Goal: Task Accomplishment & Management: Manage account settings

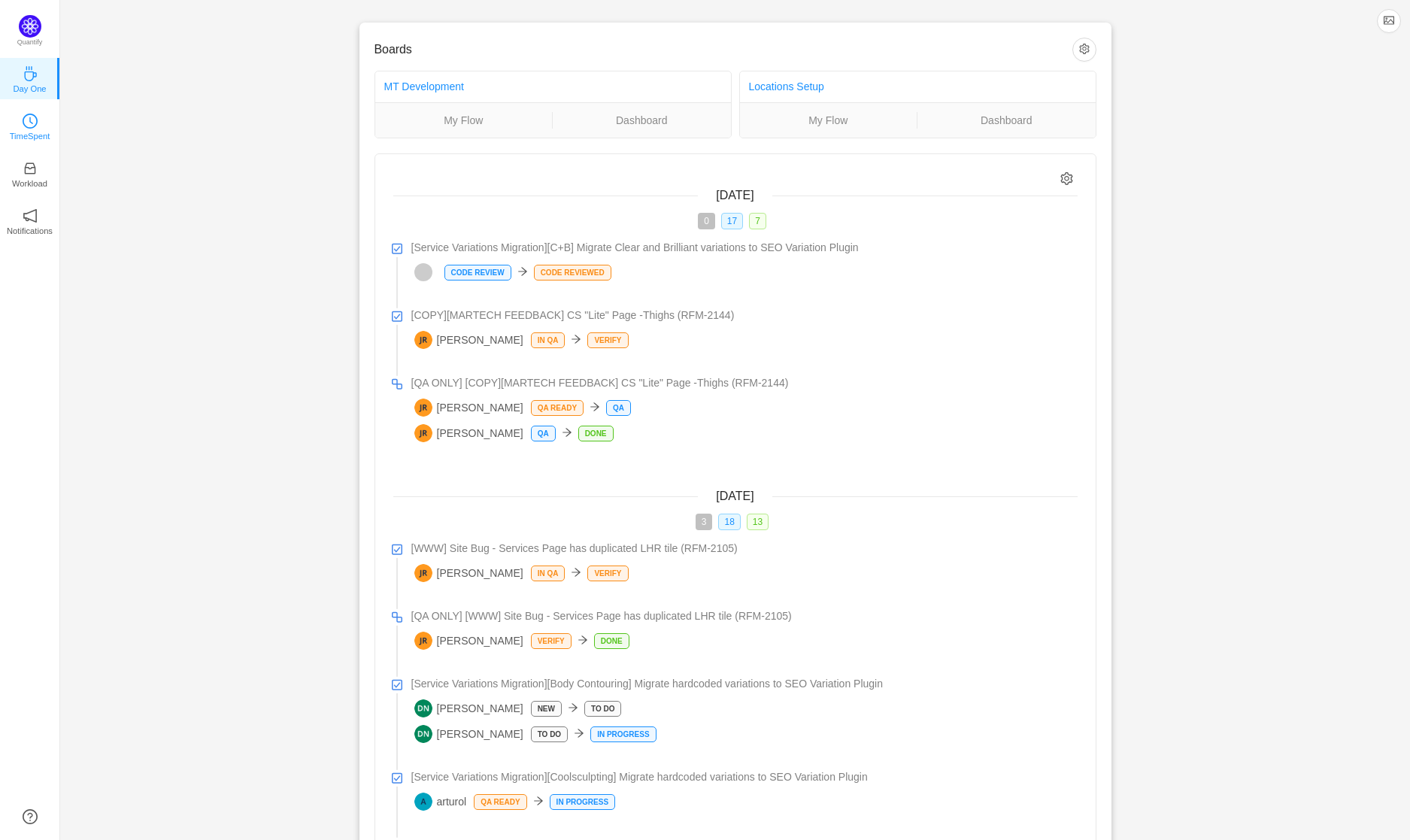
click at [38, 123] on link "TimeSpent" at bounding box center [30, 125] width 15 height 15
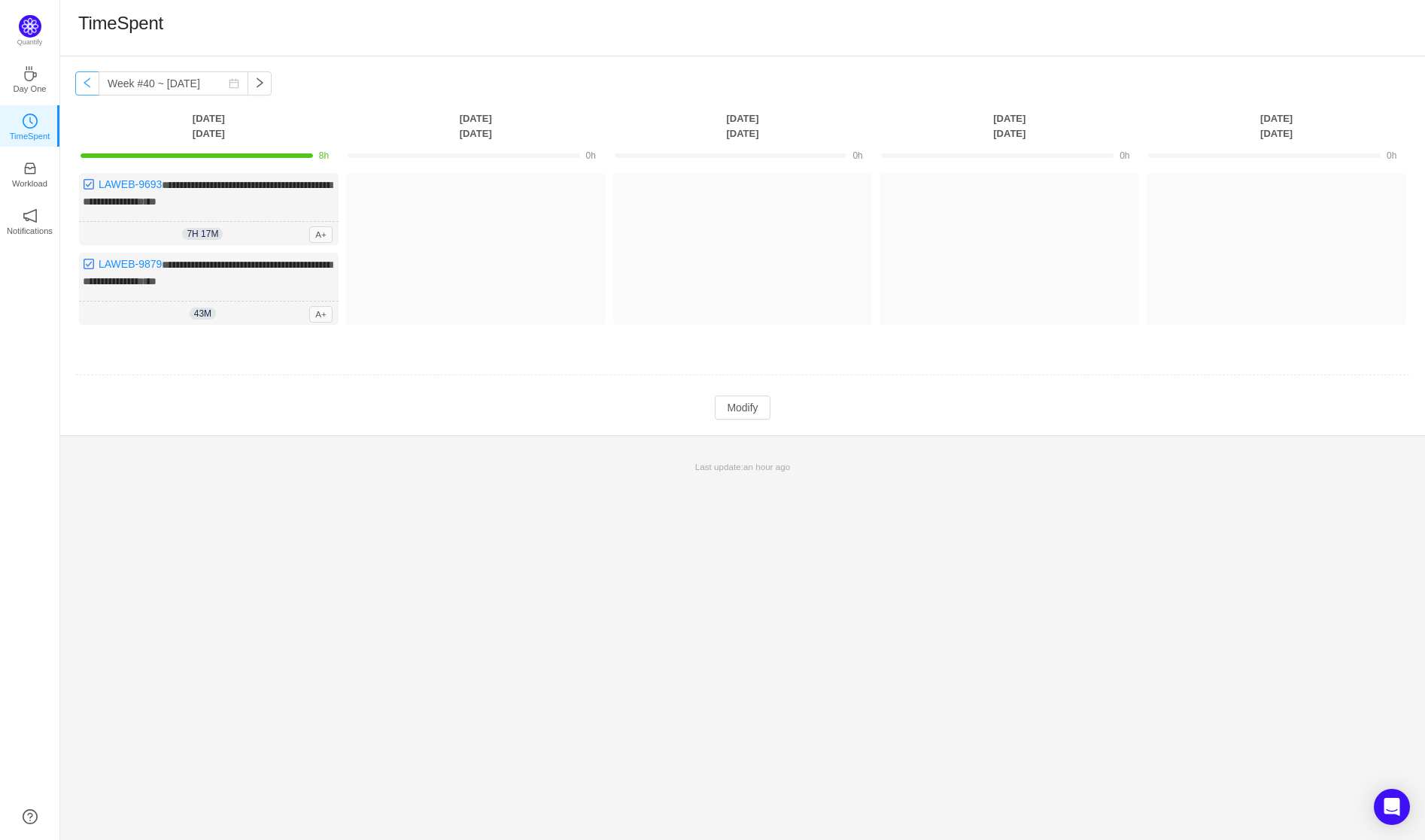
click at [94, 85] on button "button" at bounding box center [88, 84] width 24 height 24
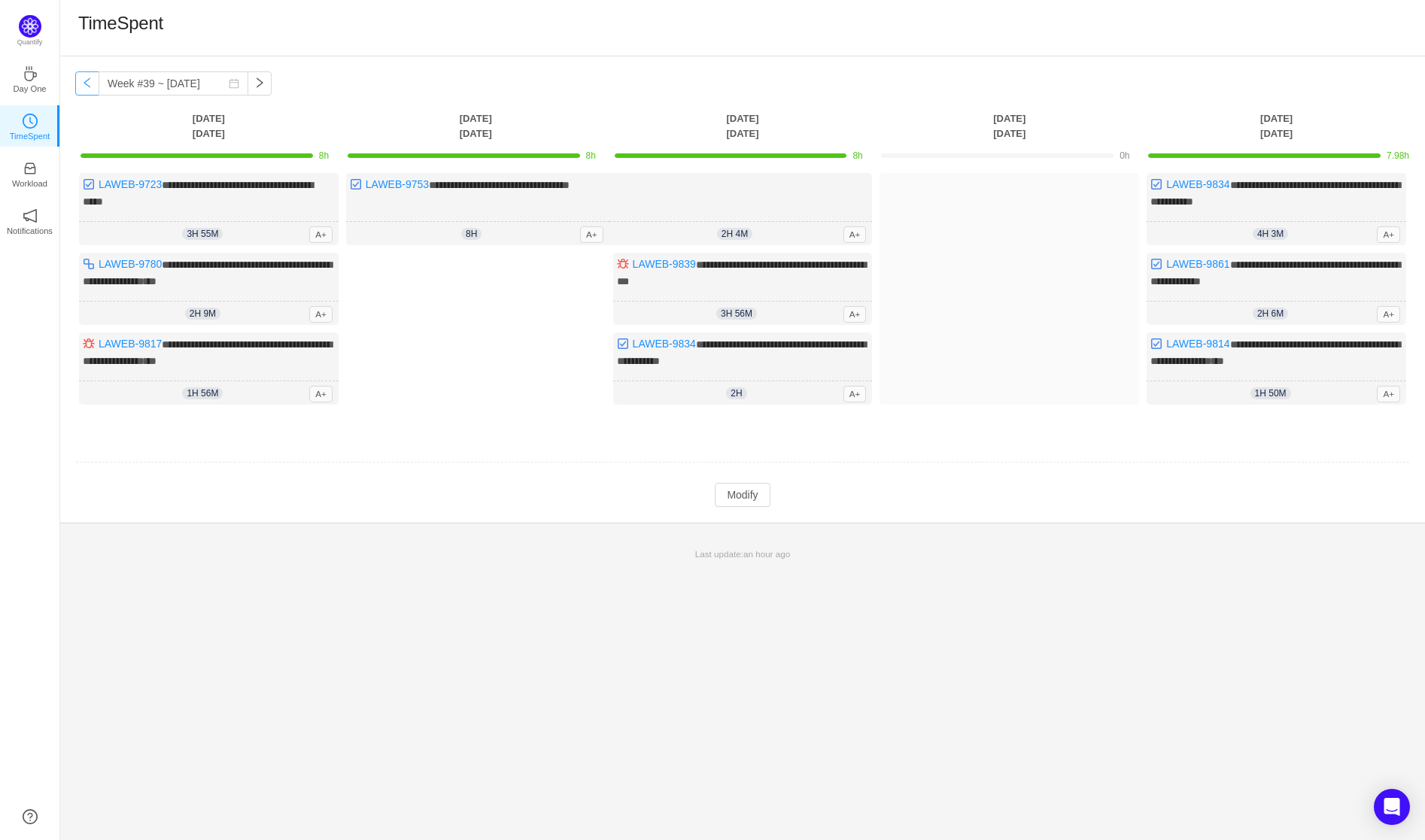
click at [94, 86] on button "button" at bounding box center [88, 84] width 24 height 24
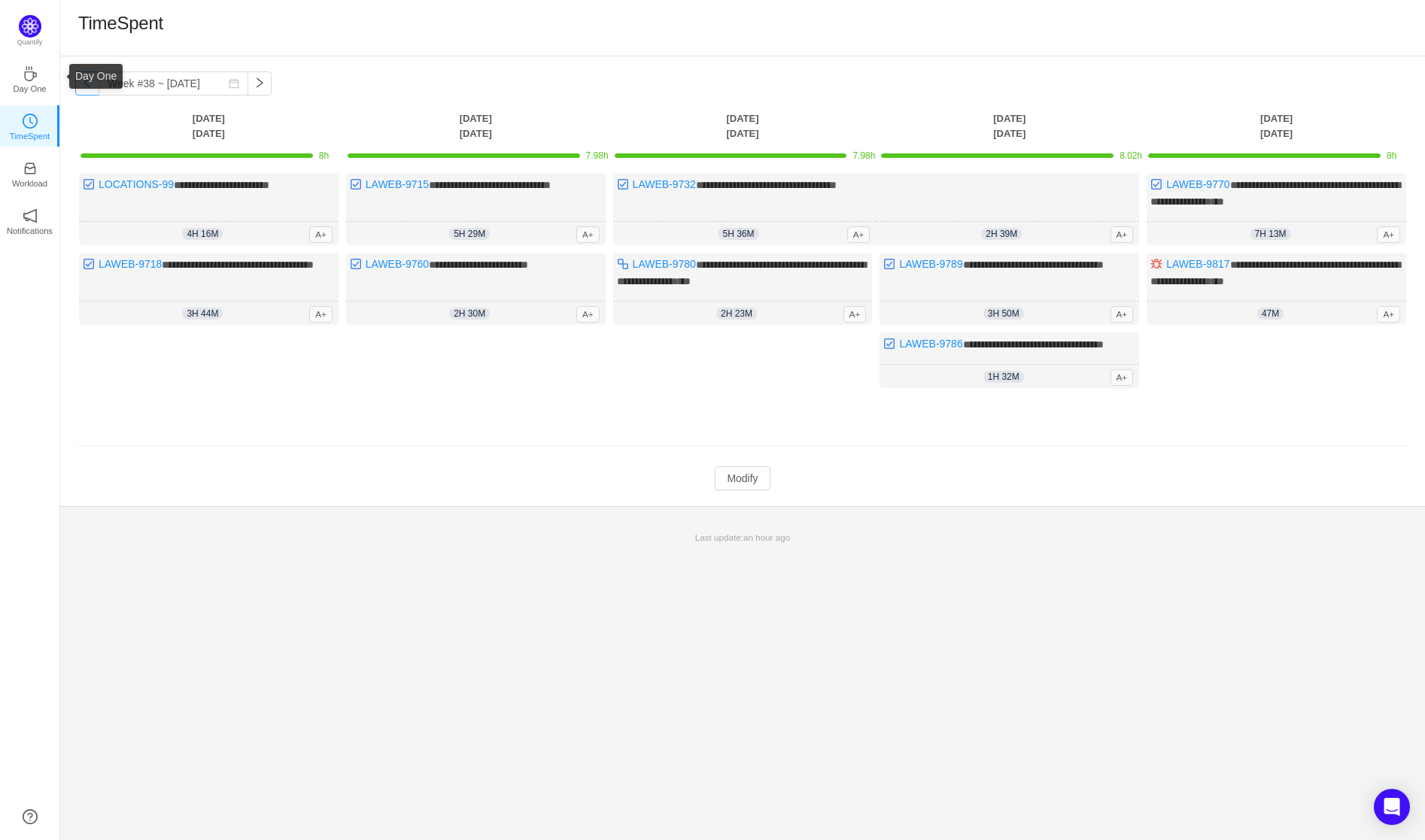
click at [79, 86] on button "button" at bounding box center [88, 84] width 24 height 24
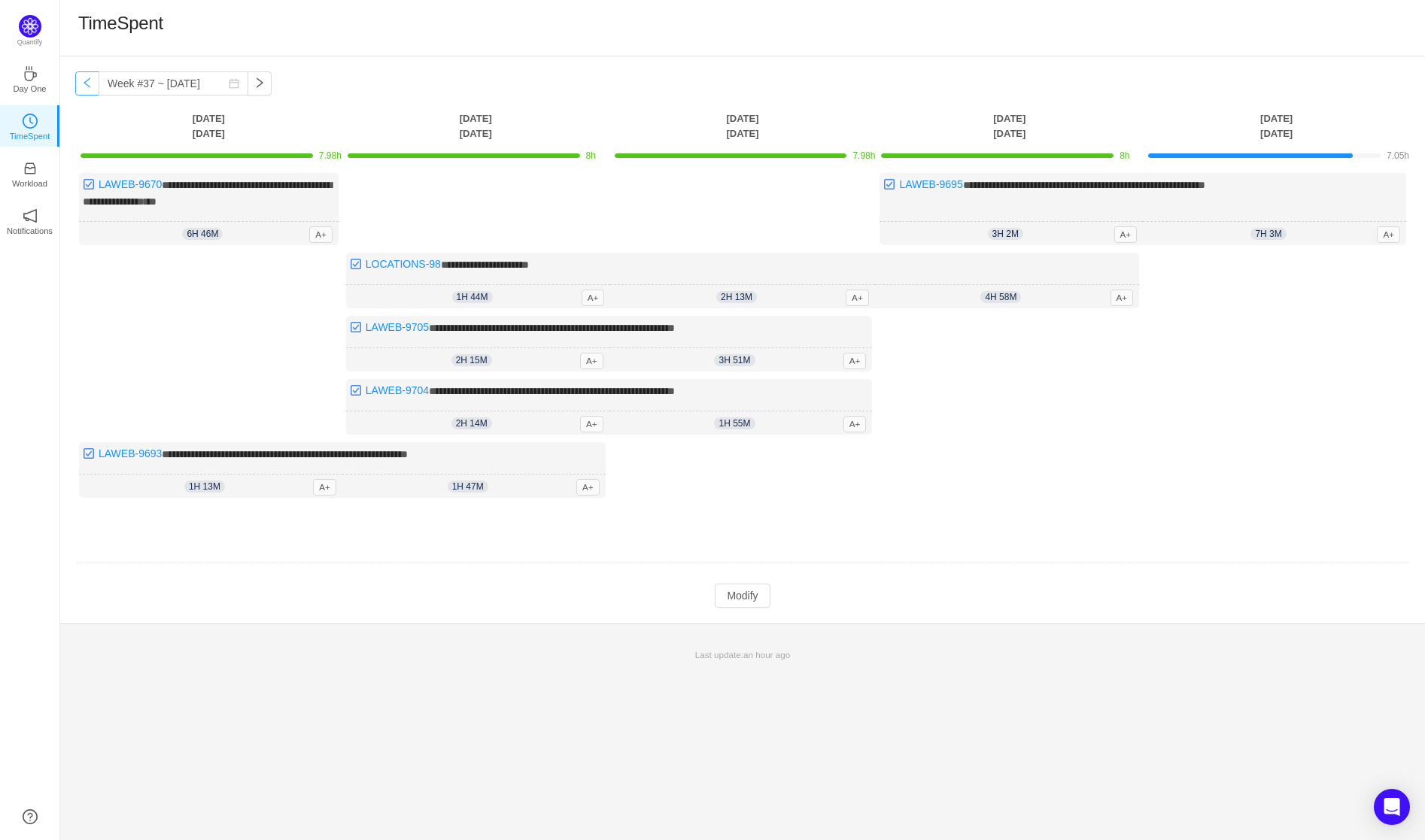
click at [82, 86] on button "button" at bounding box center [88, 84] width 24 height 24
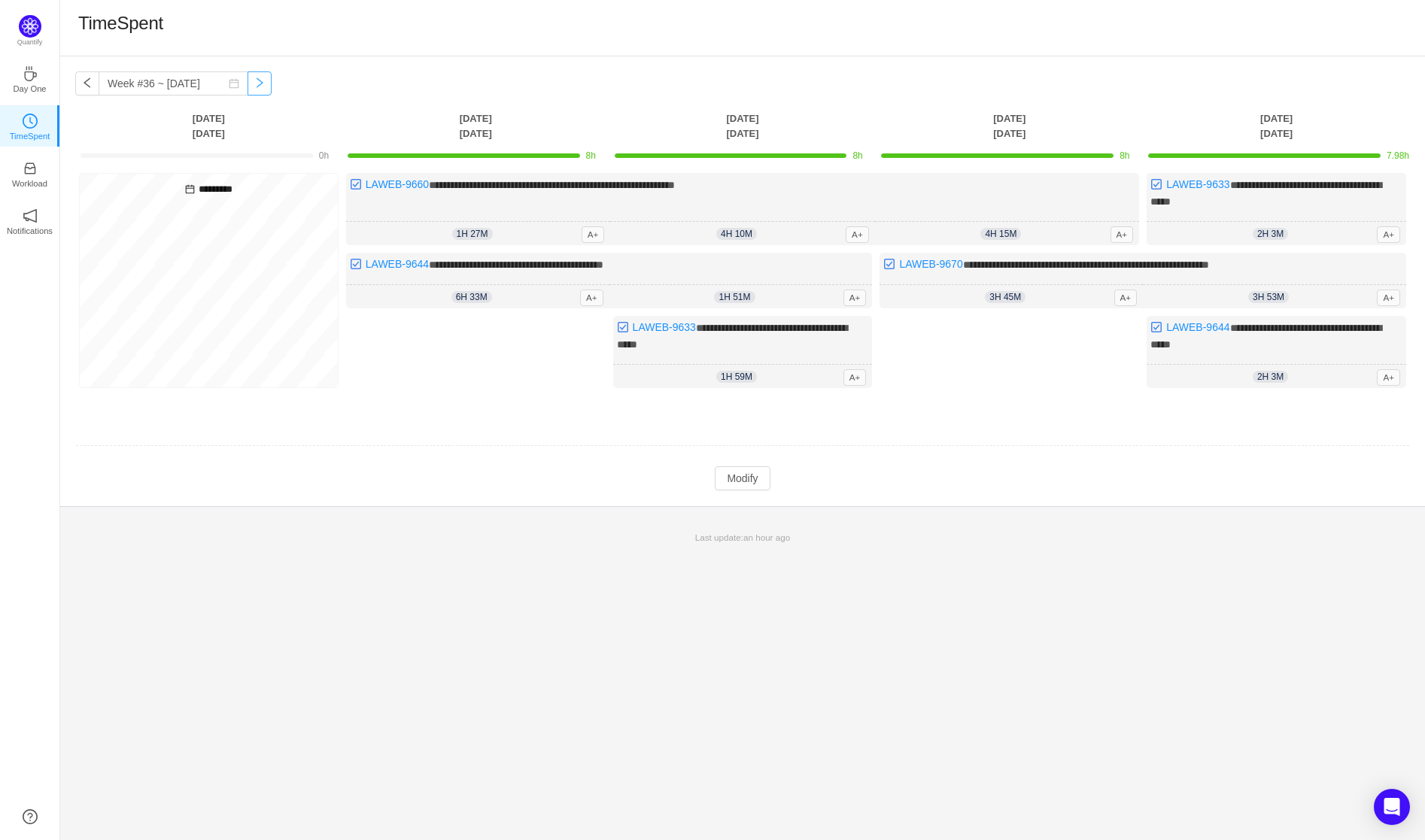
click at [248, 78] on button "button" at bounding box center [260, 84] width 24 height 24
type input "Week #37 ~ [DATE]"
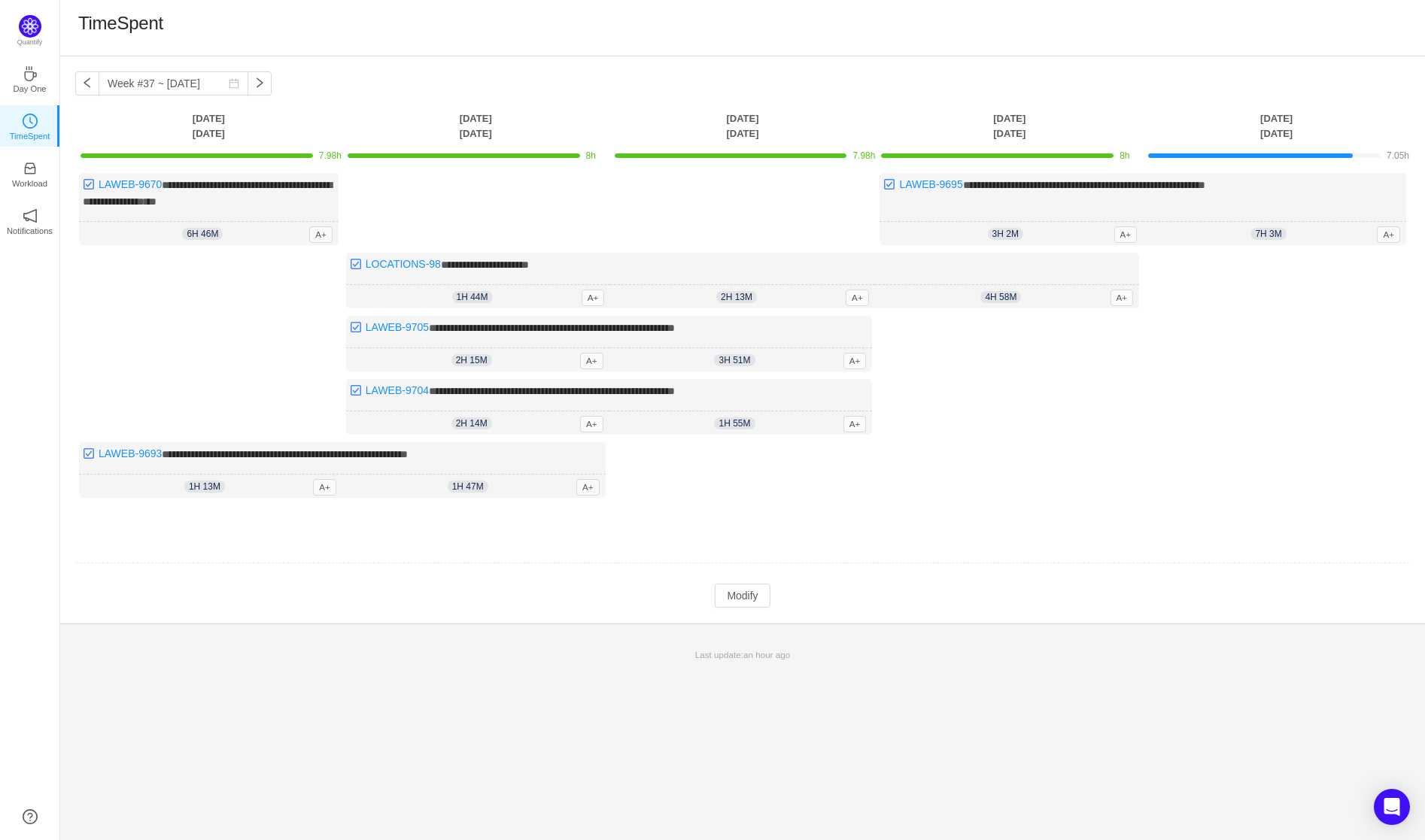
click at [1370, 252] on div "Log Time" at bounding box center [1276, 375] width 260 height 245
click at [1293, 227] on div "7h 3m 7h 3m A+" at bounding box center [1274, 234] width 263 height 24
click at [1273, 199] on div "**********" at bounding box center [1143, 209] width 527 height 72
click at [740, 584] on button "Modify" at bounding box center [742, 596] width 55 height 24
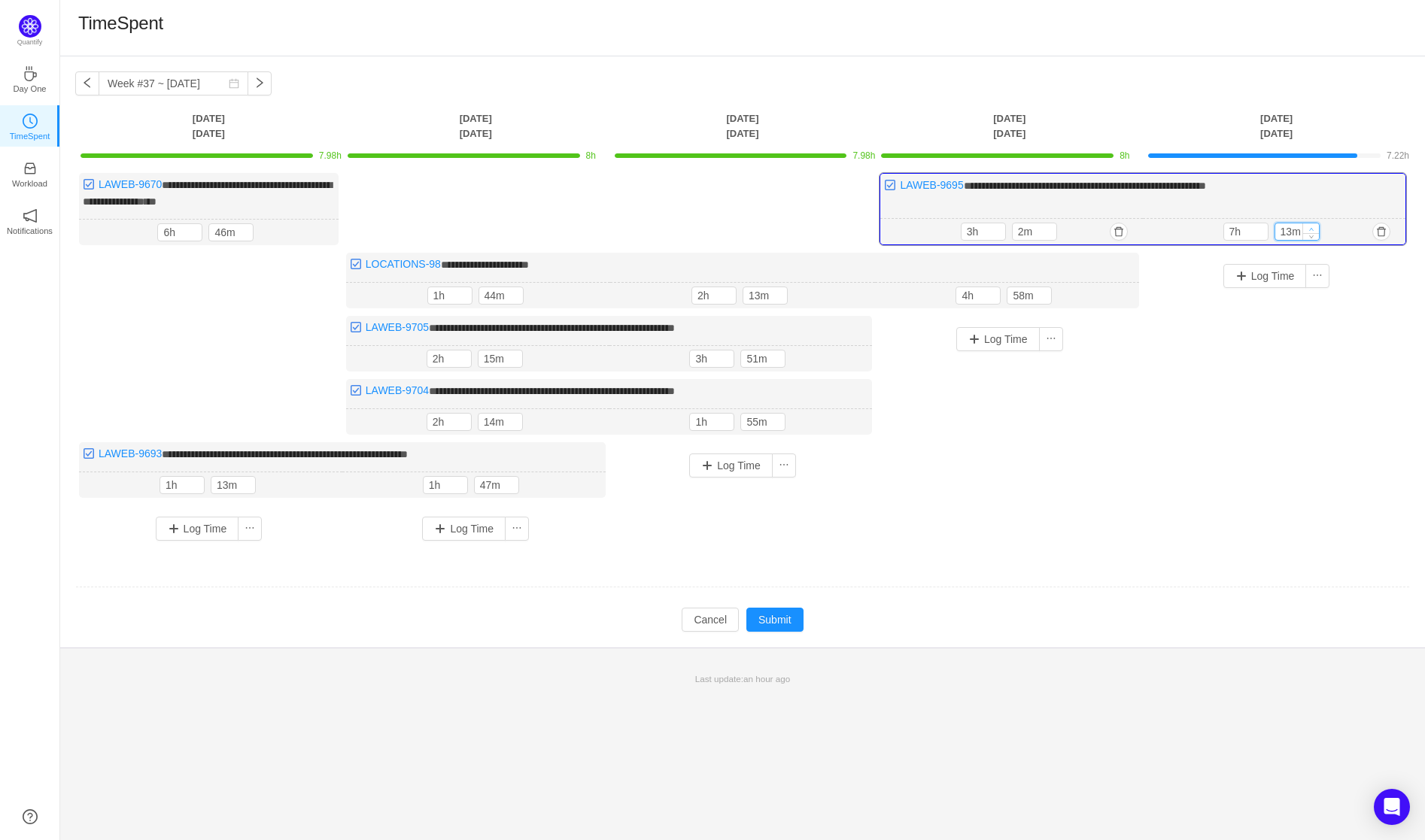
click at [1311, 227] on icon "icon: up" at bounding box center [1311, 229] width 6 height 6
type input "53m"
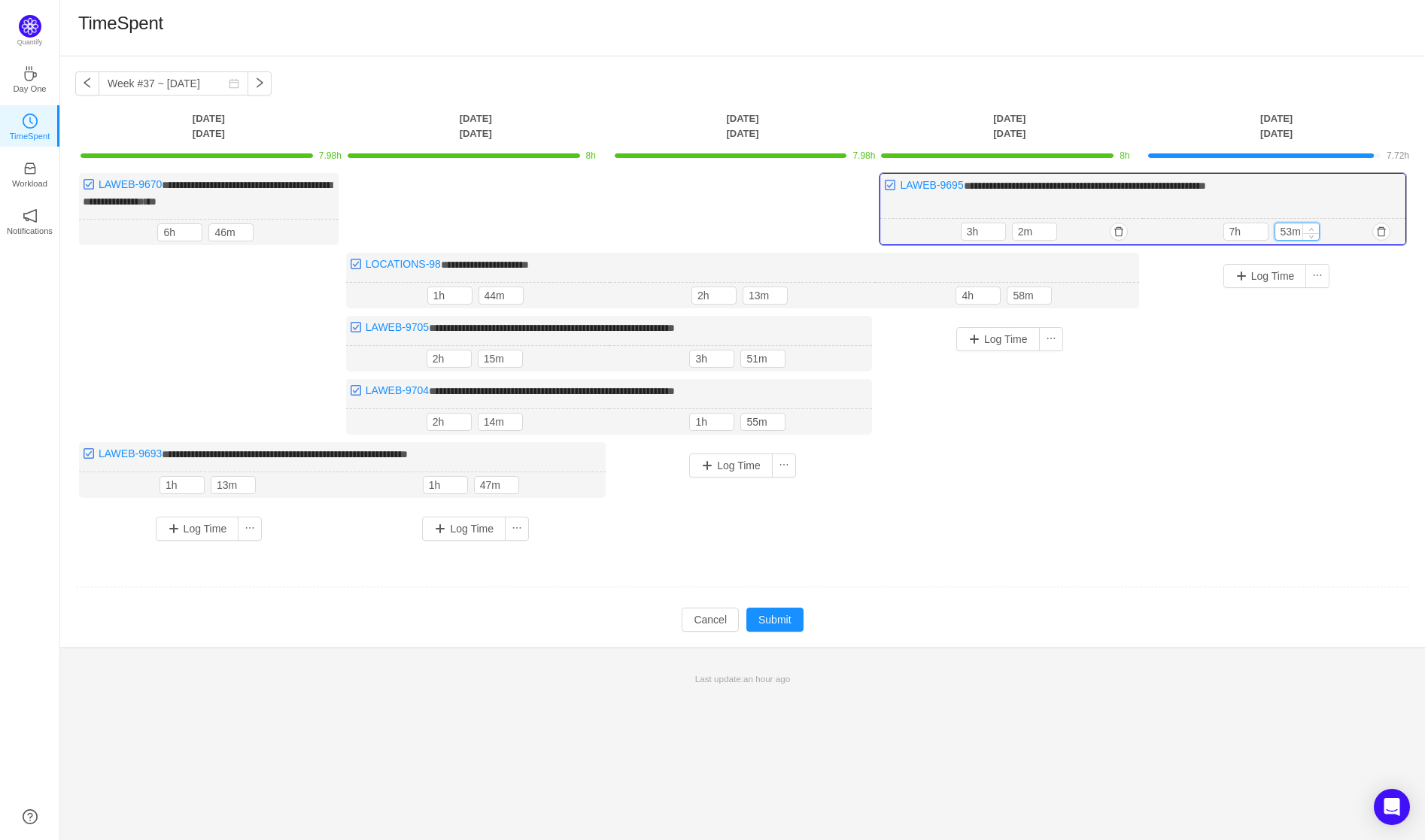
click at [1311, 227] on icon "icon: up" at bounding box center [1311, 229] width 6 height 6
type input "8h"
type input "0m"
click at [1311, 227] on icon "icon: up" at bounding box center [1311, 229] width 6 height 6
click at [775, 614] on button "Submit" at bounding box center [774, 620] width 57 height 24
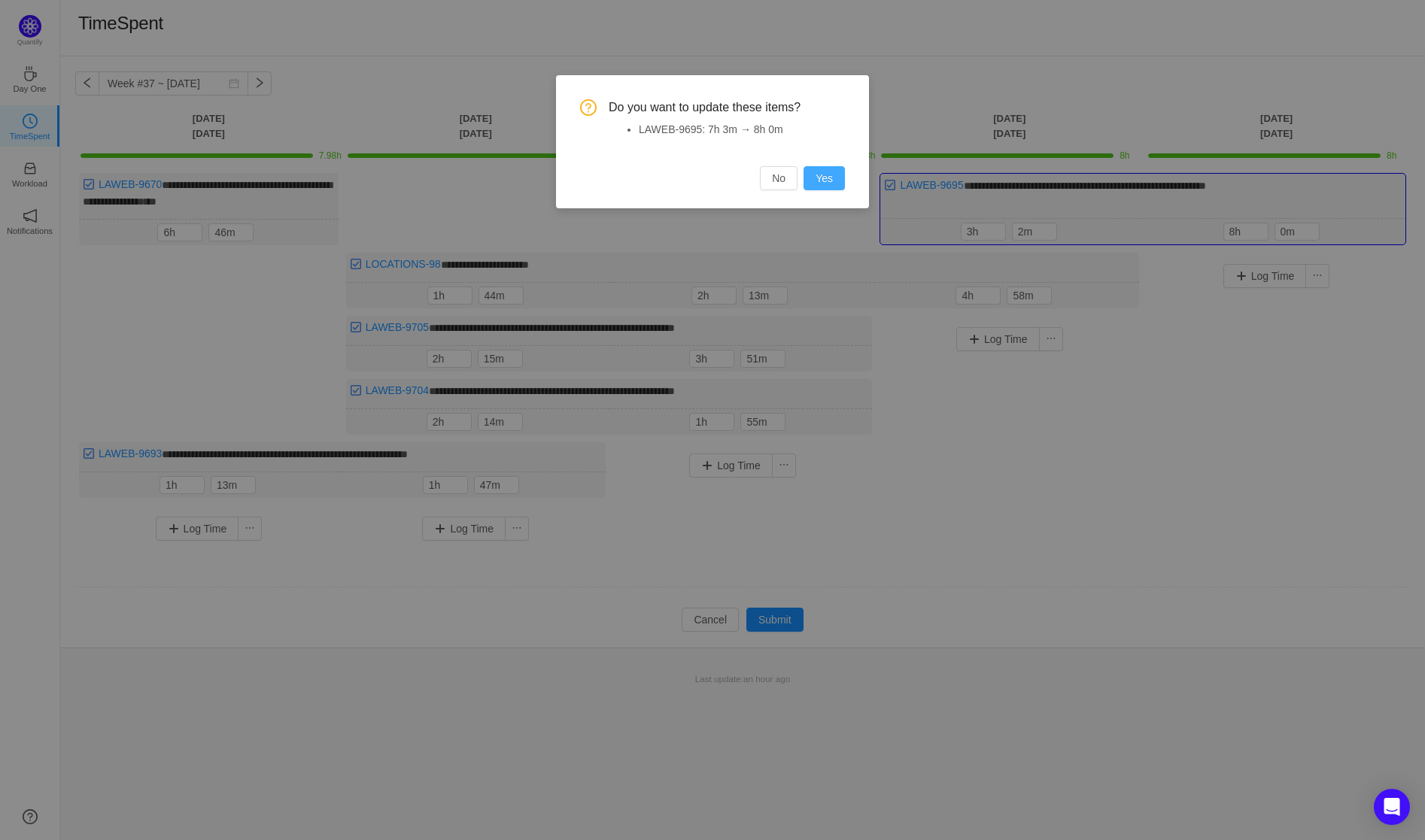
click at [829, 177] on button "Yes" at bounding box center [823, 178] width 41 height 24
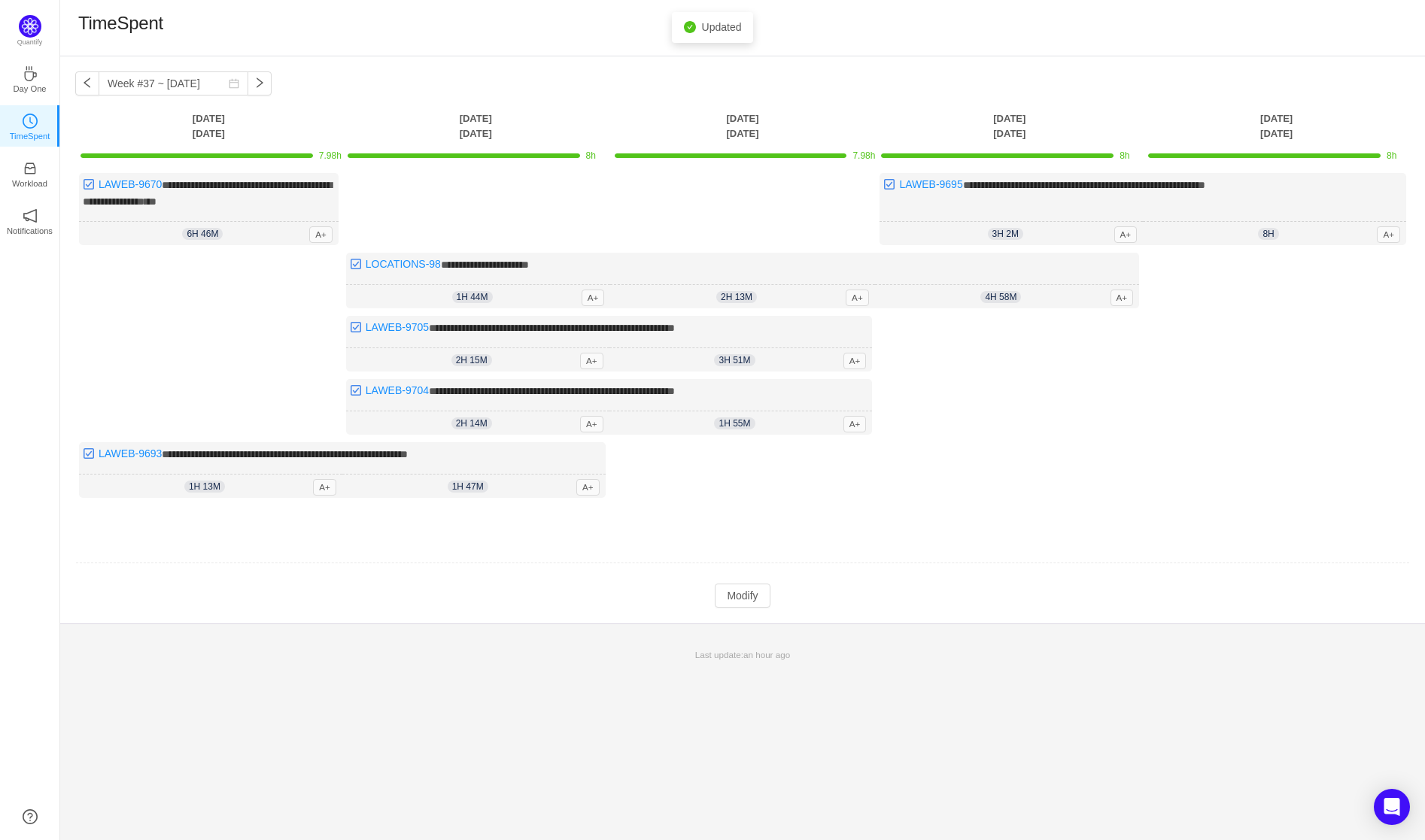
drag, startPoint x: 1311, startPoint y: 719, endPoint x: 507, endPoint y: 654, distance: 806.6
click at [513, 649] on p "Last update: an hour ago" at bounding box center [742, 654] width 1346 height 14
click at [253, 86] on button "button" at bounding box center [260, 84] width 24 height 24
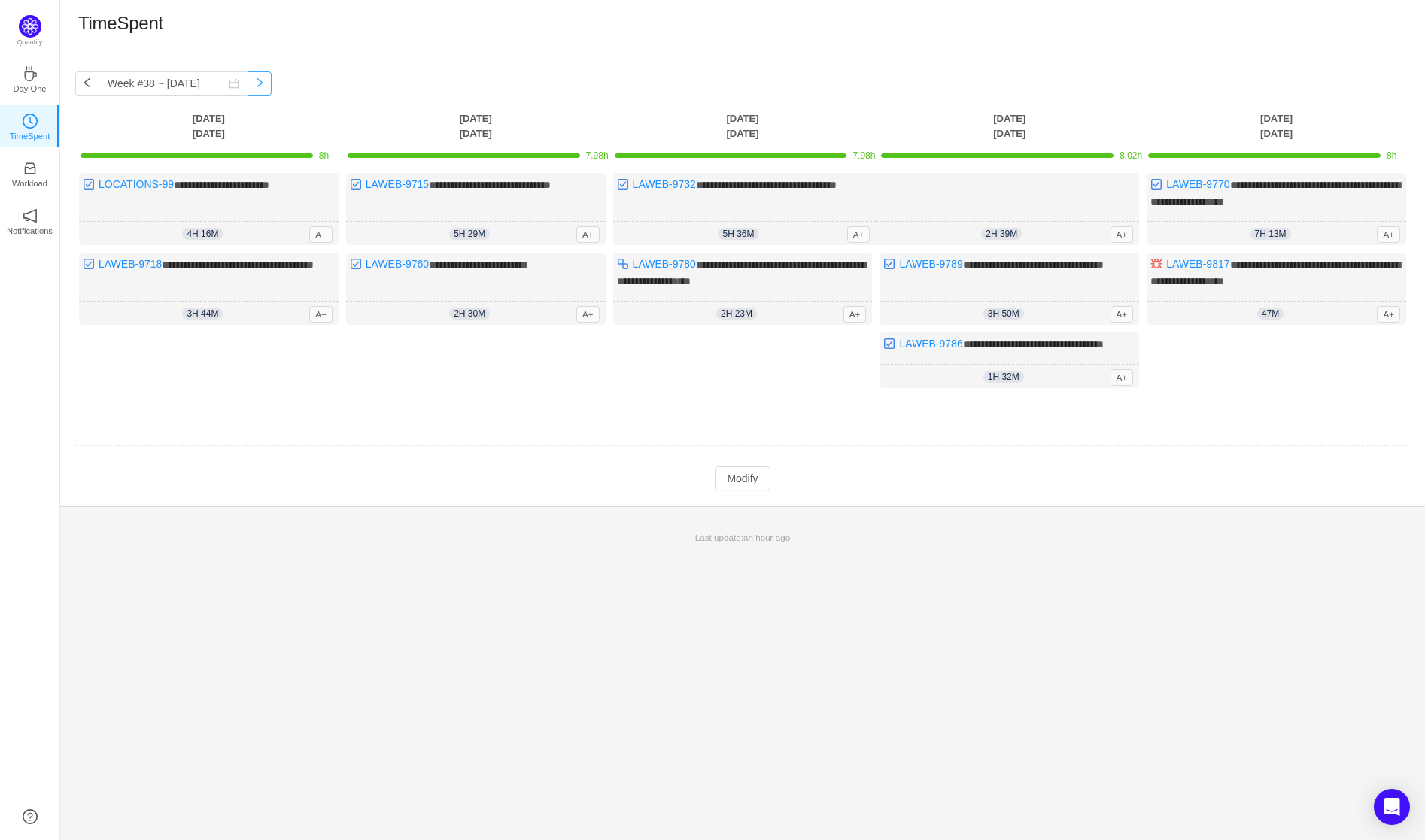
click at [248, 84] on button "button" at bounding box center [260, 84] width 24 height 24
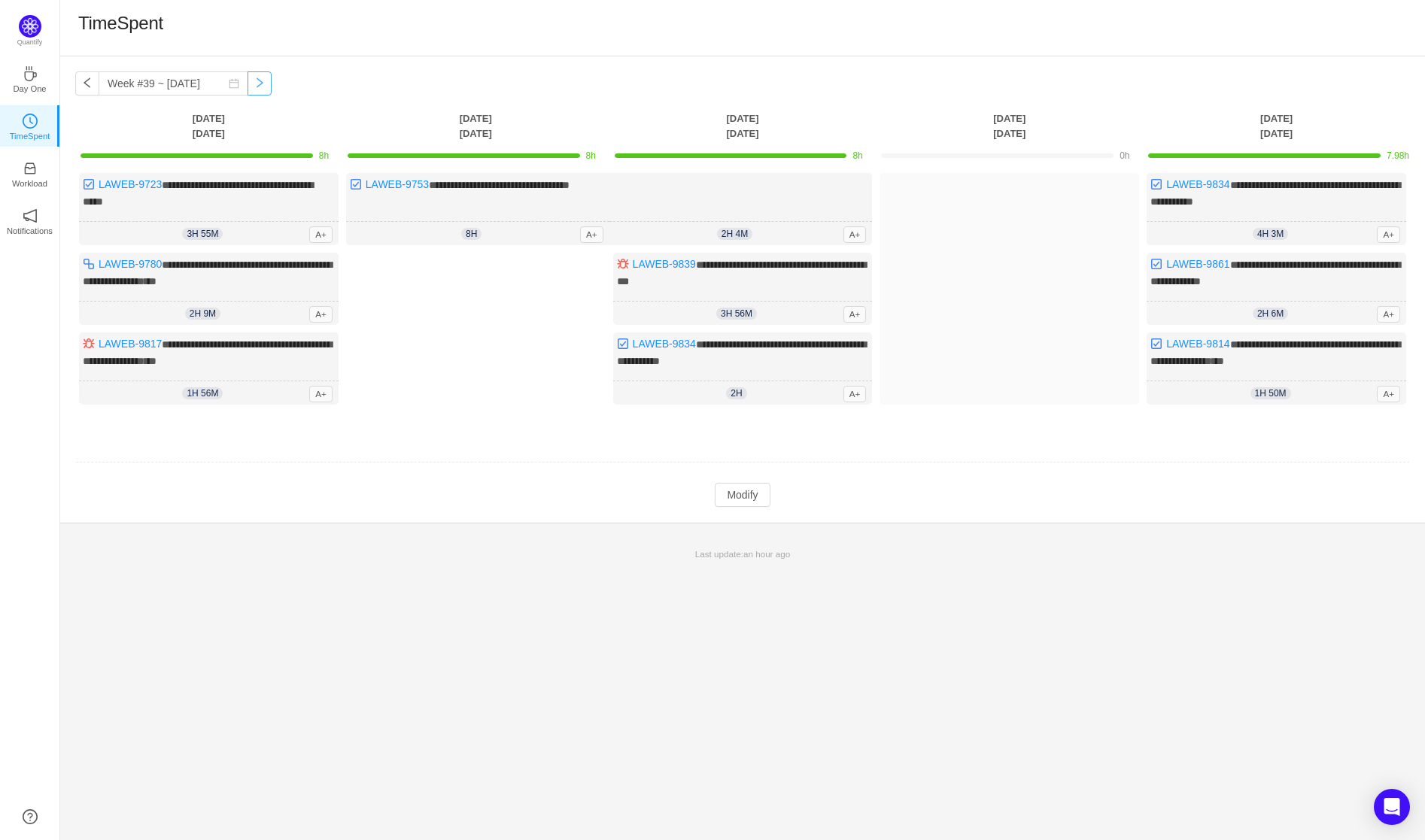
click at [248, 86] on button "button" at bounding box center [260, 84] width 24 height 24
type input "Week #40 ~ [DATE]"
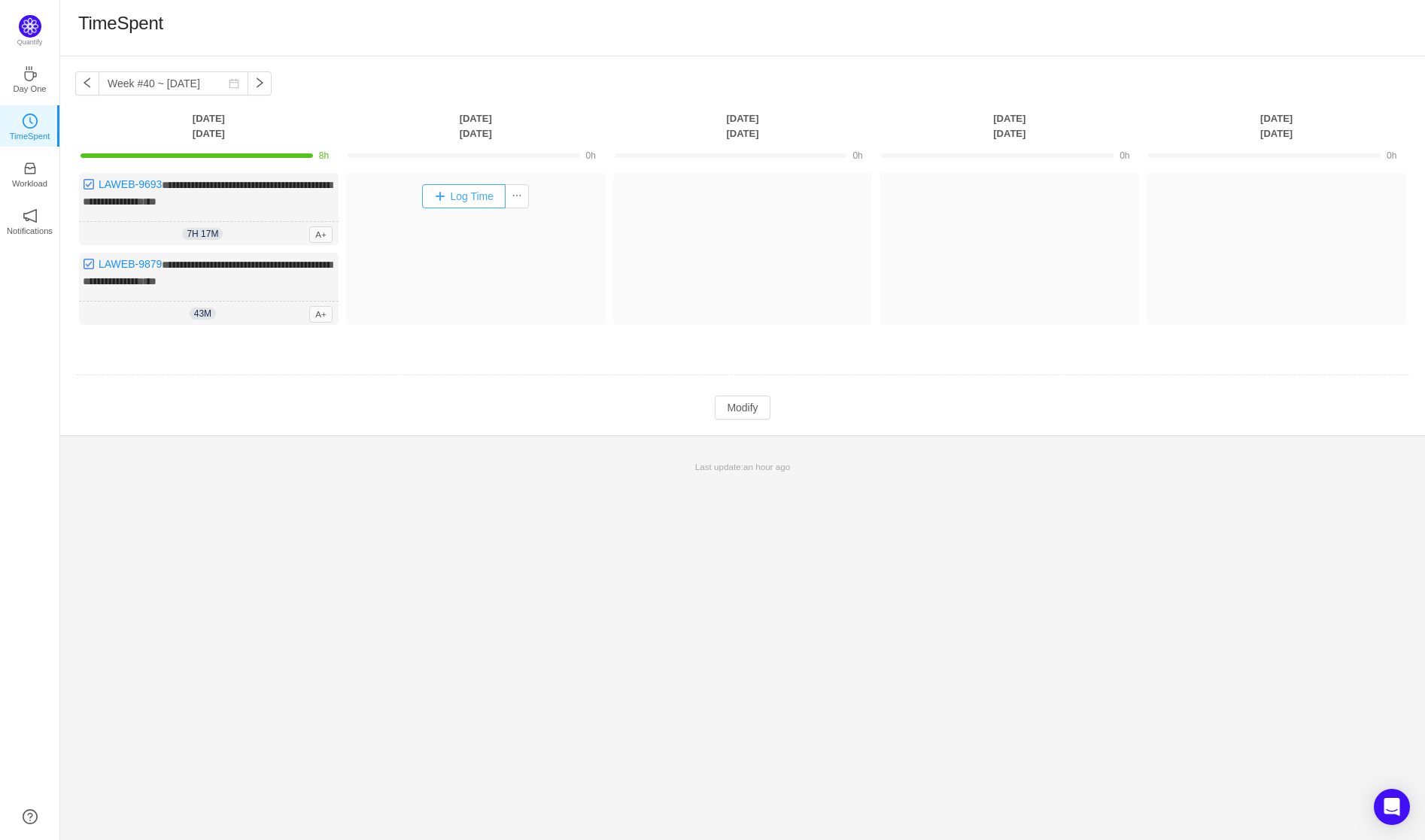
click at [432, 195] on button "Log Time" at bounding box center [464, 196] width 84 height 24
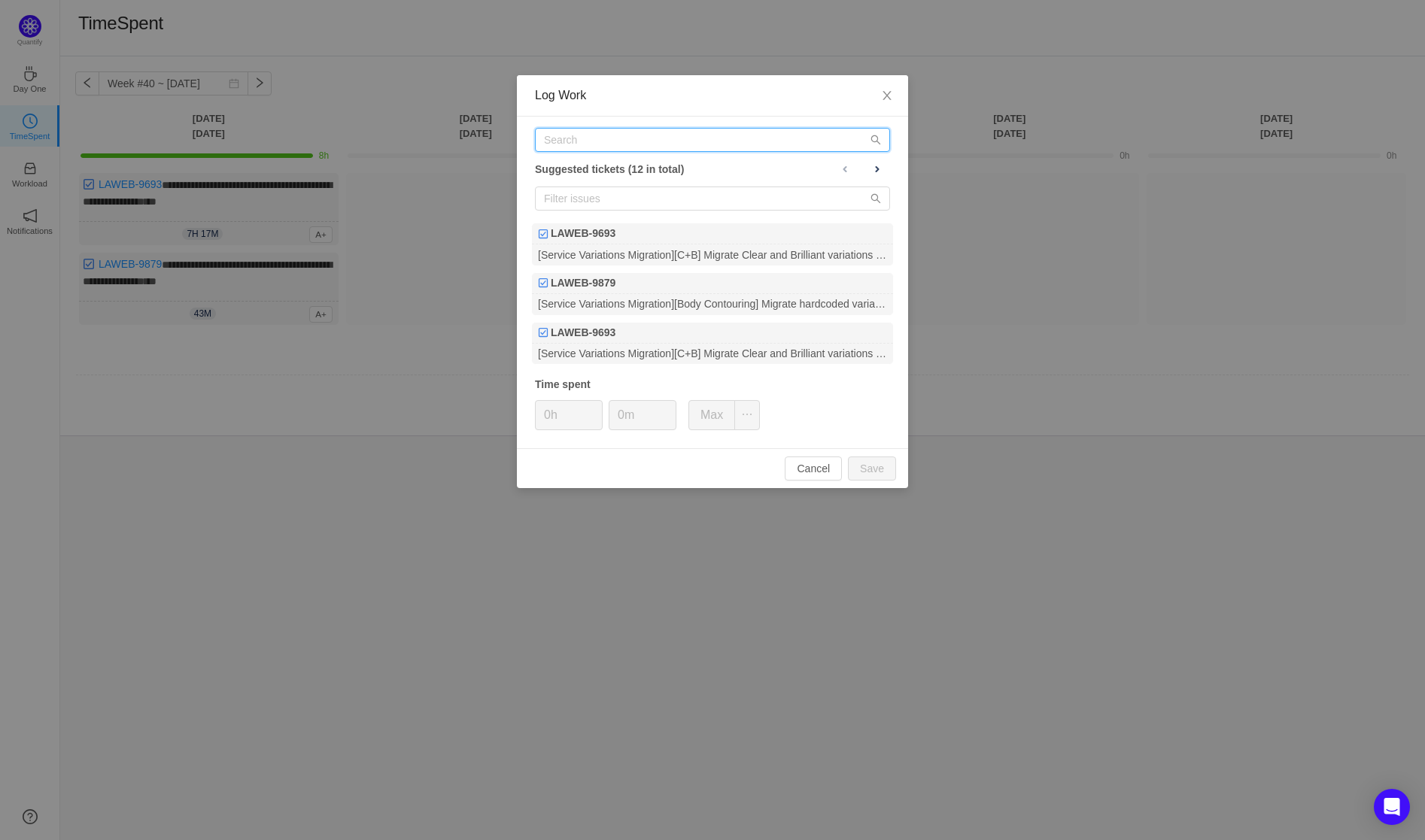
click at [658, 138] on input "text" at bounding box center [712, 140] width 355 height 24
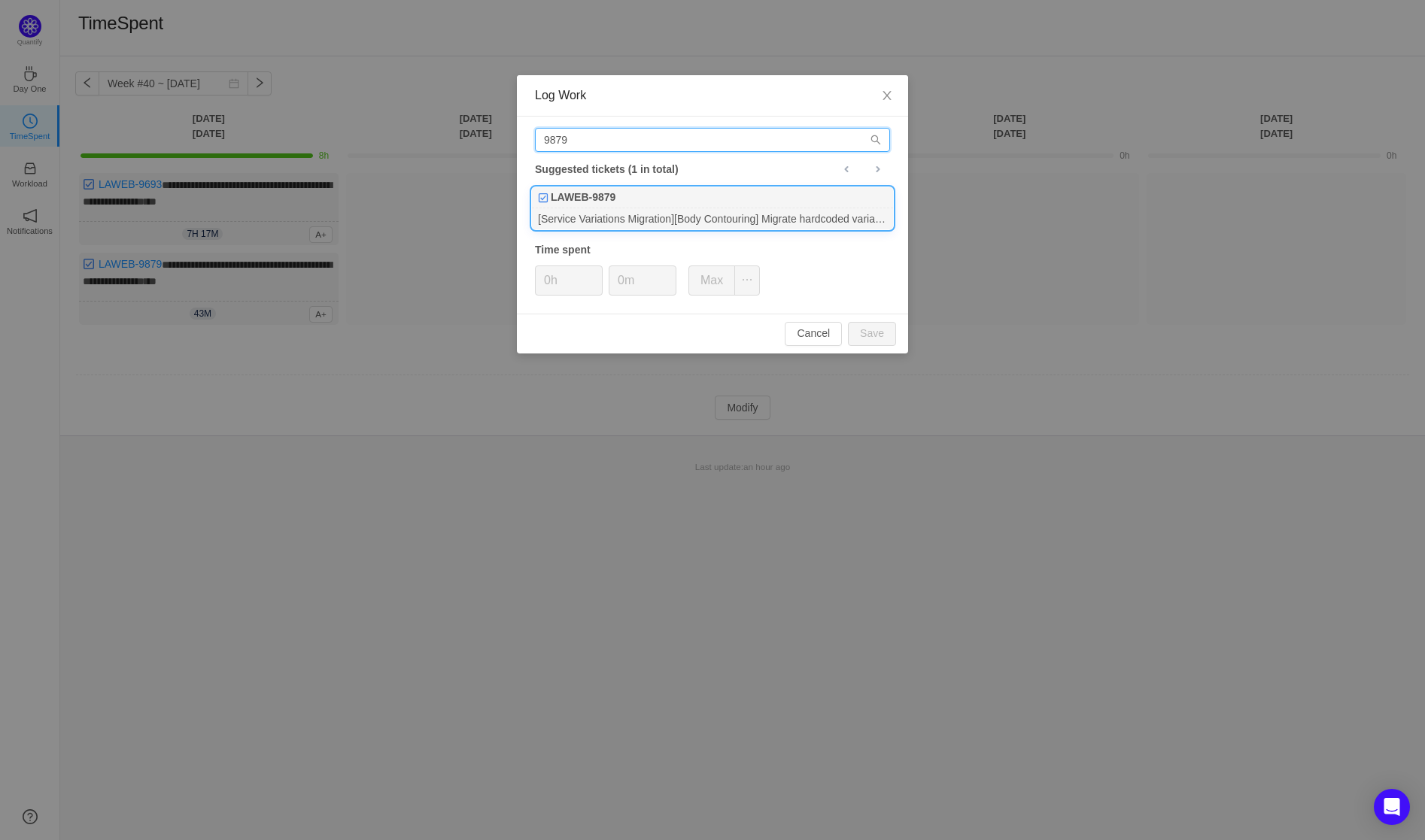
type input "9879"
click at [676, 214] on div "[Service Variations Migration][Body Contouring] Migrate hardcoded variations to…" at bounding box center [712, 218] width 361 height 20
click at [593, 270] on span "Increase Value" at bounding box center [594, 275] width 16 height 18
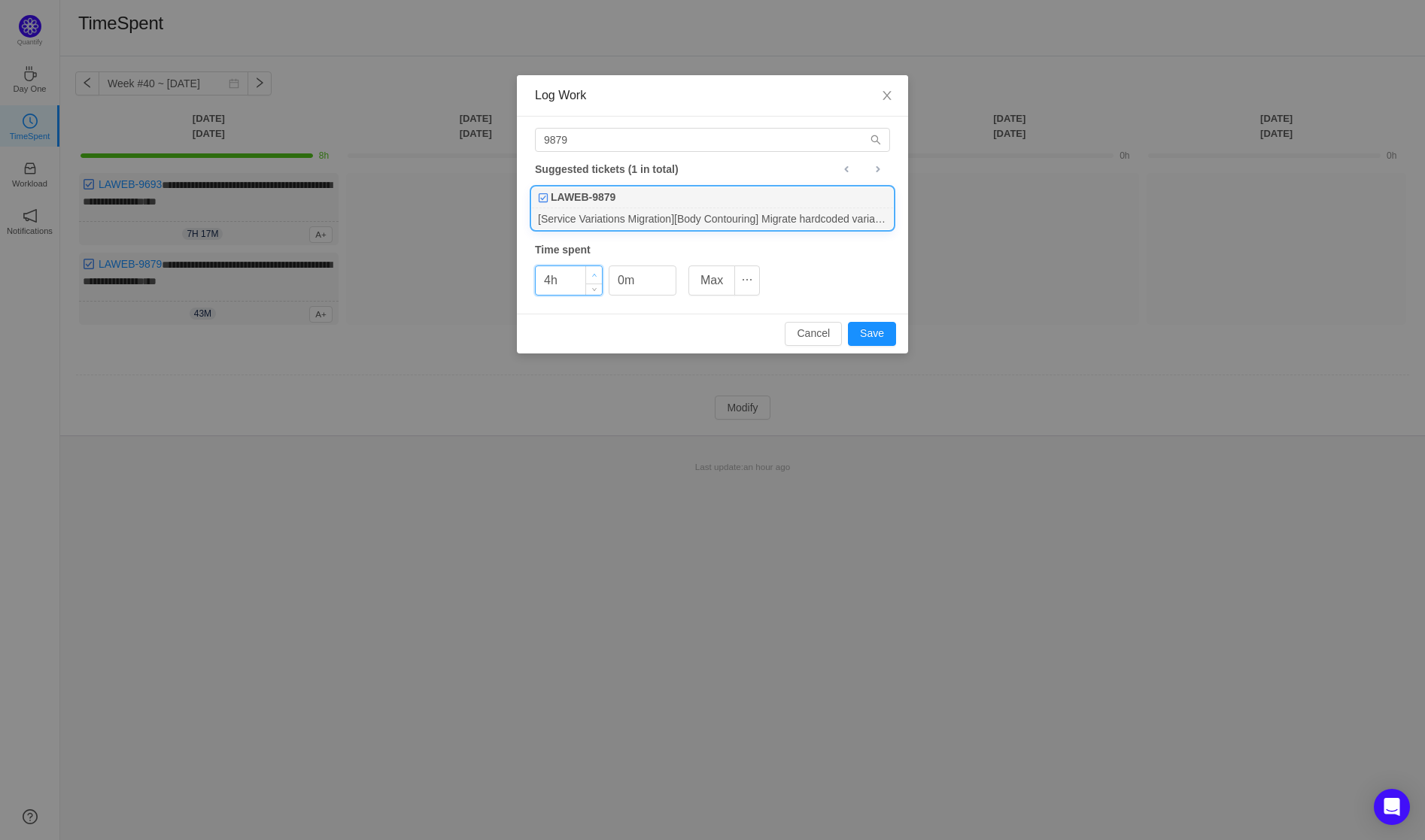
click at [593, 270] on span "Increase Value" at bounding box center [594, 275] width 16 height 18
click at [594, 270] on span "Increase Value" at bounding box center [594, 275] width 16 height 18
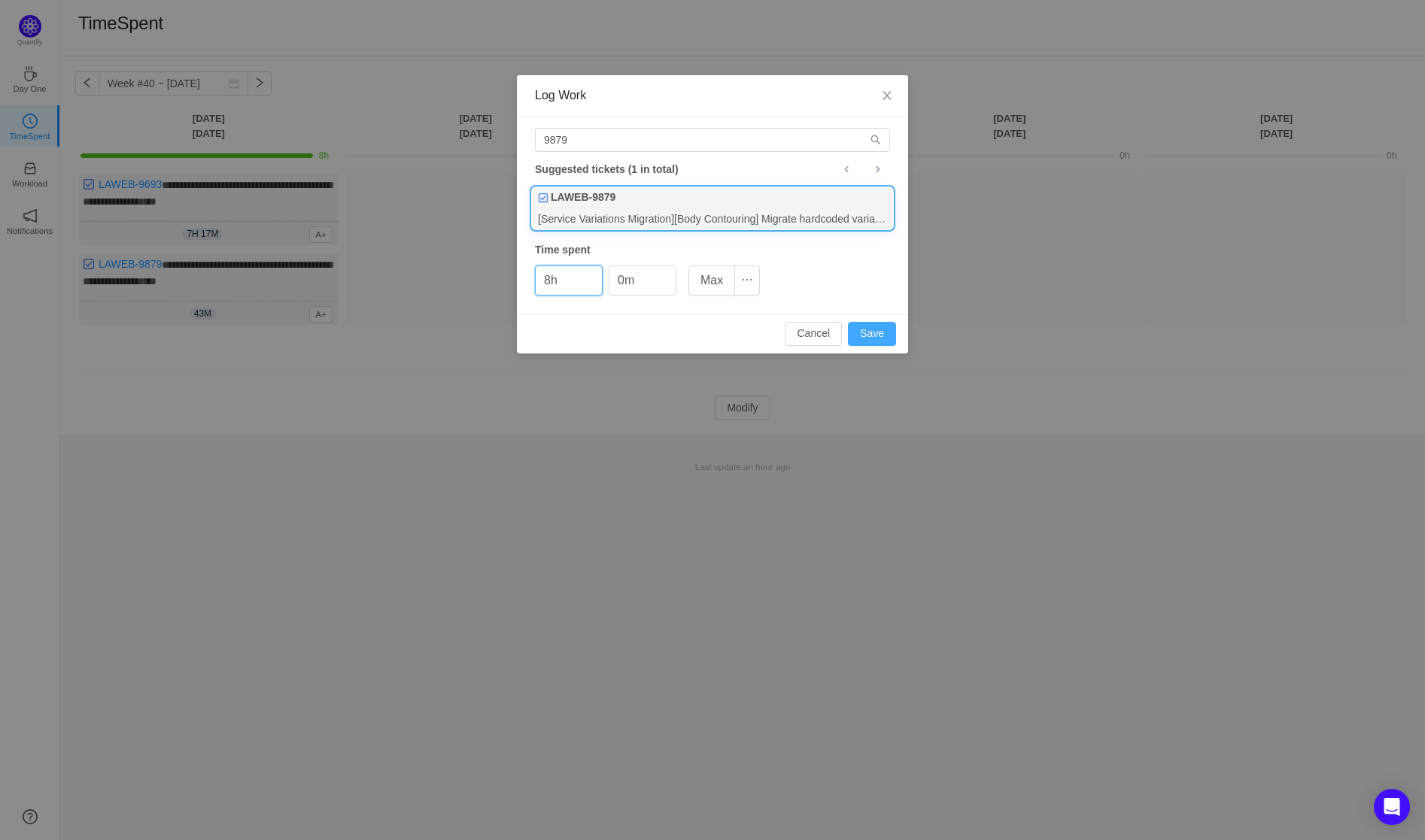
click at [880, 336] on button "Save" at bounding box center [872, 334] width 48 height 24
type input "0h"
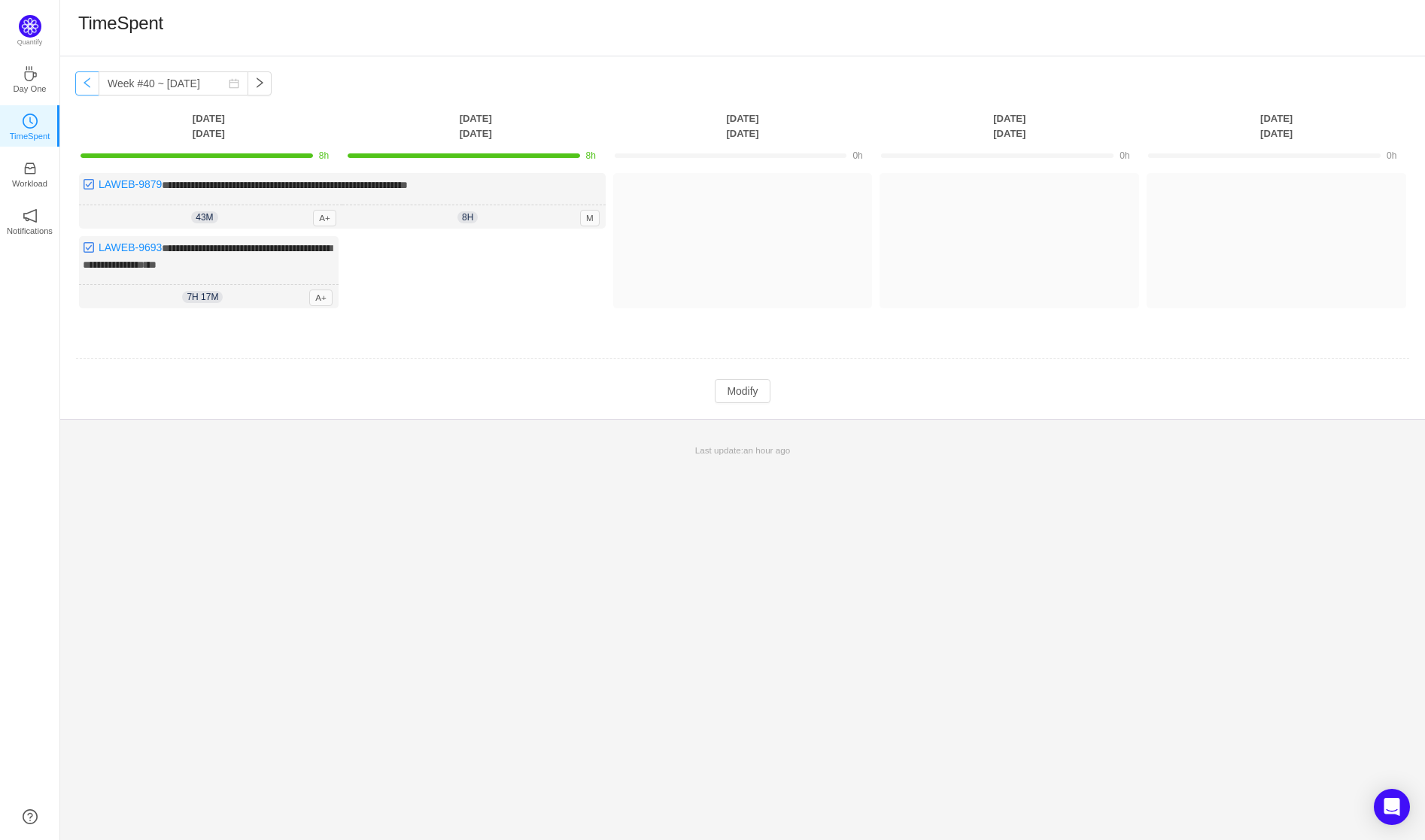
click at [80, 85] on button "button" at bounding box center [88, 84] width 24 height 24
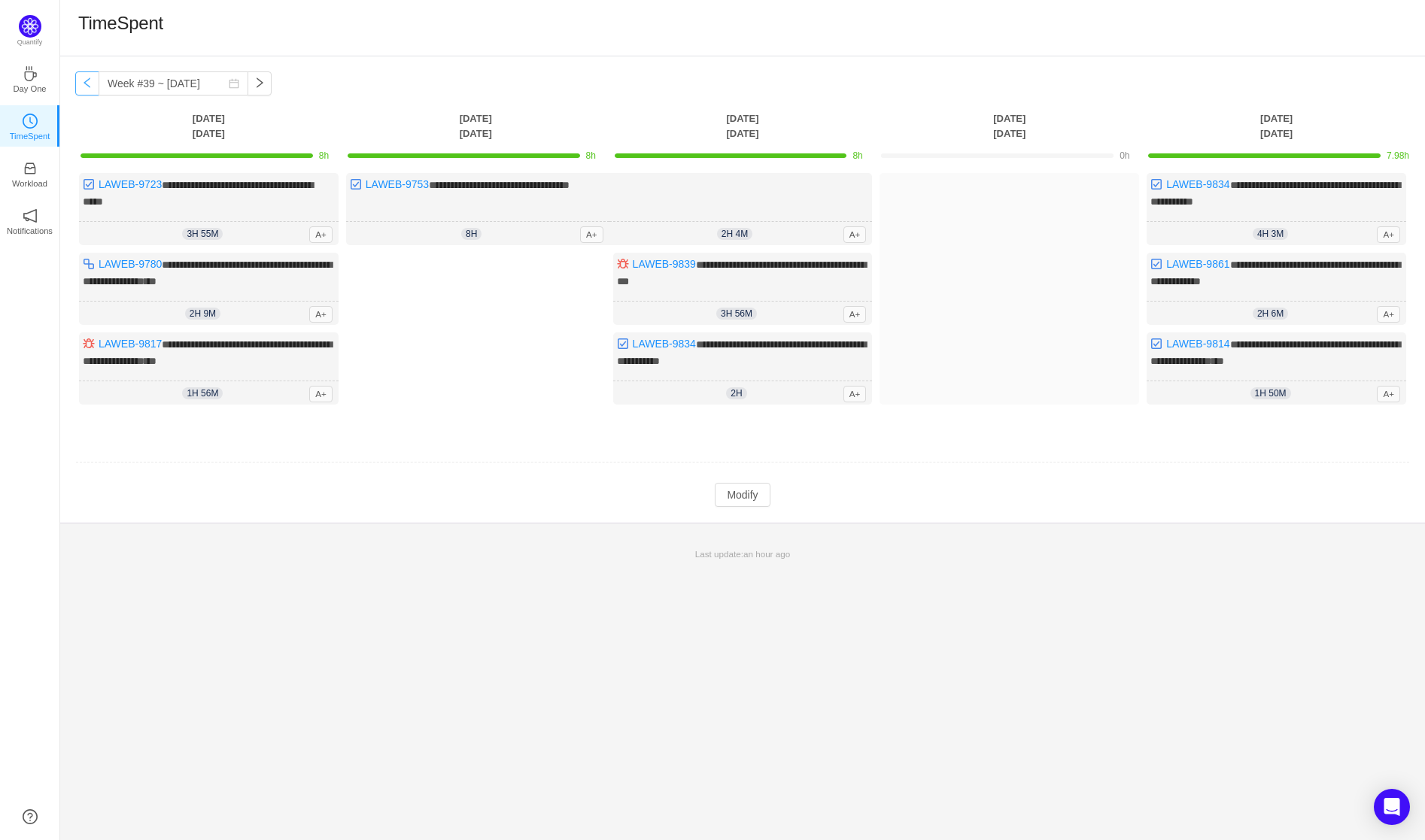
click at [84, 88] on button "button" at bounding box center [88, 84] width 24 height 24
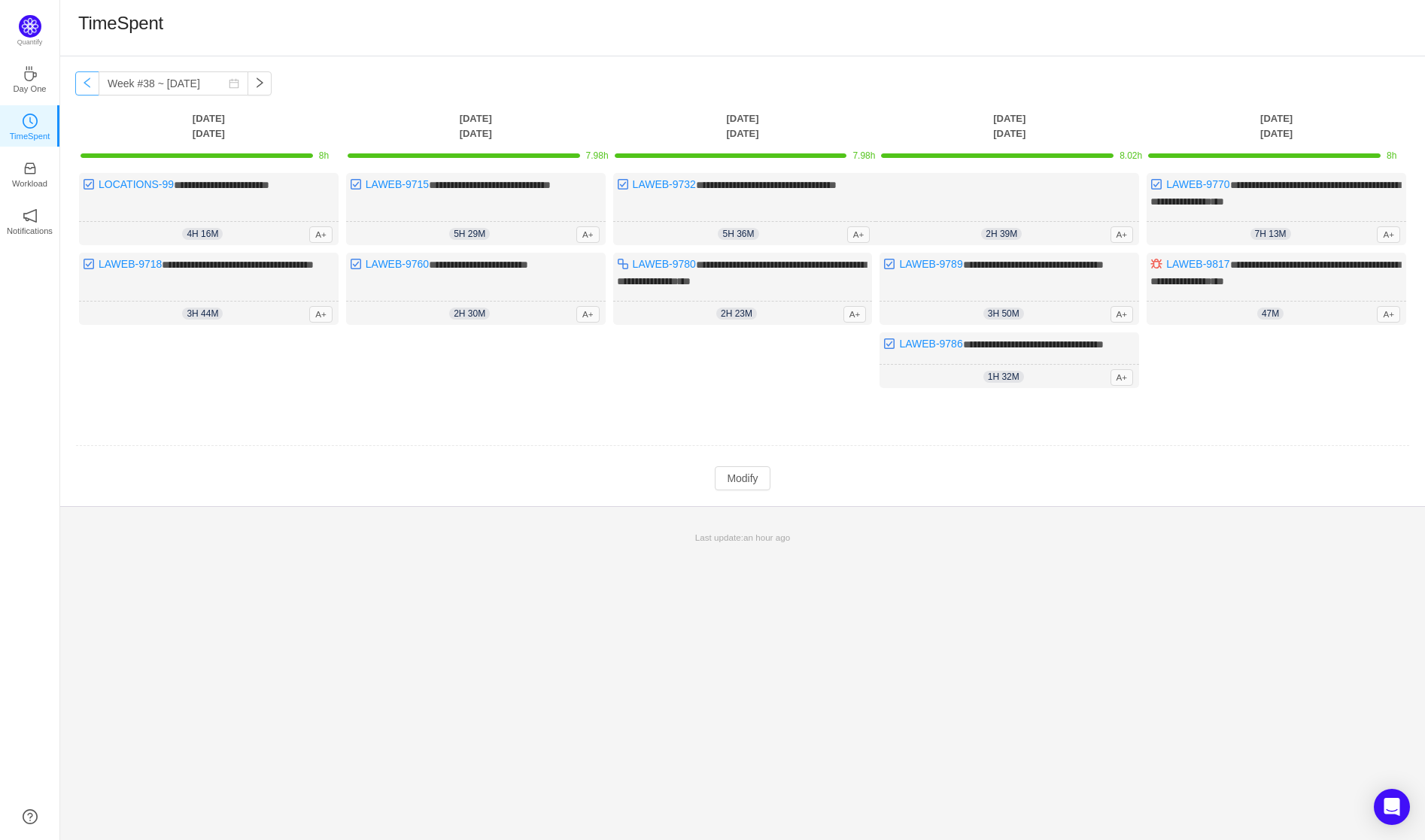
click at [84, 88] on button "button" at bounding box center [88, 84] width 24 height 24
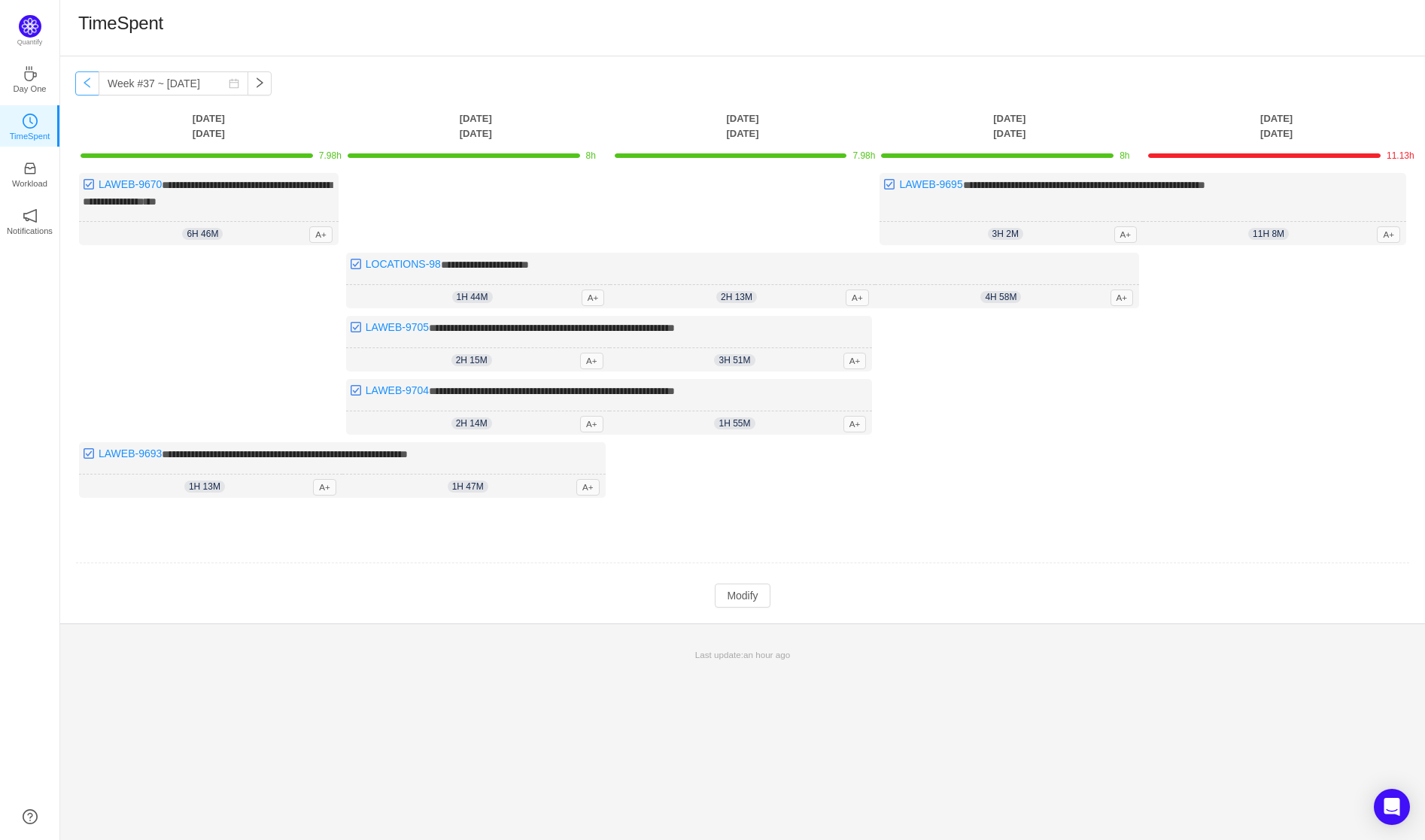
click at [84, 88] on button "button" at bounding box center [88, 84] width 24 height 24
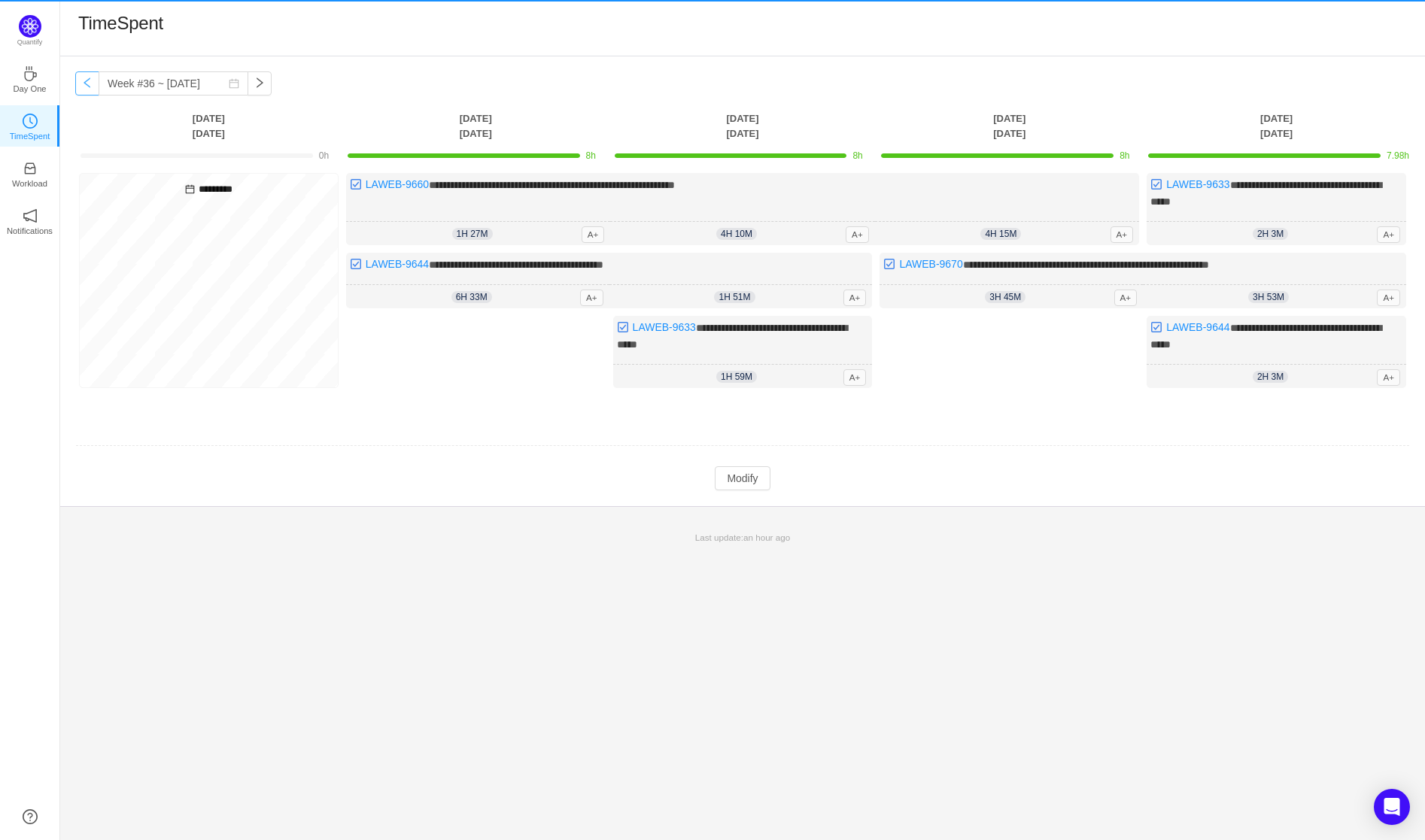
click at [84, 88] on button "button" at bounding box center [88, 84] width 24 height 24
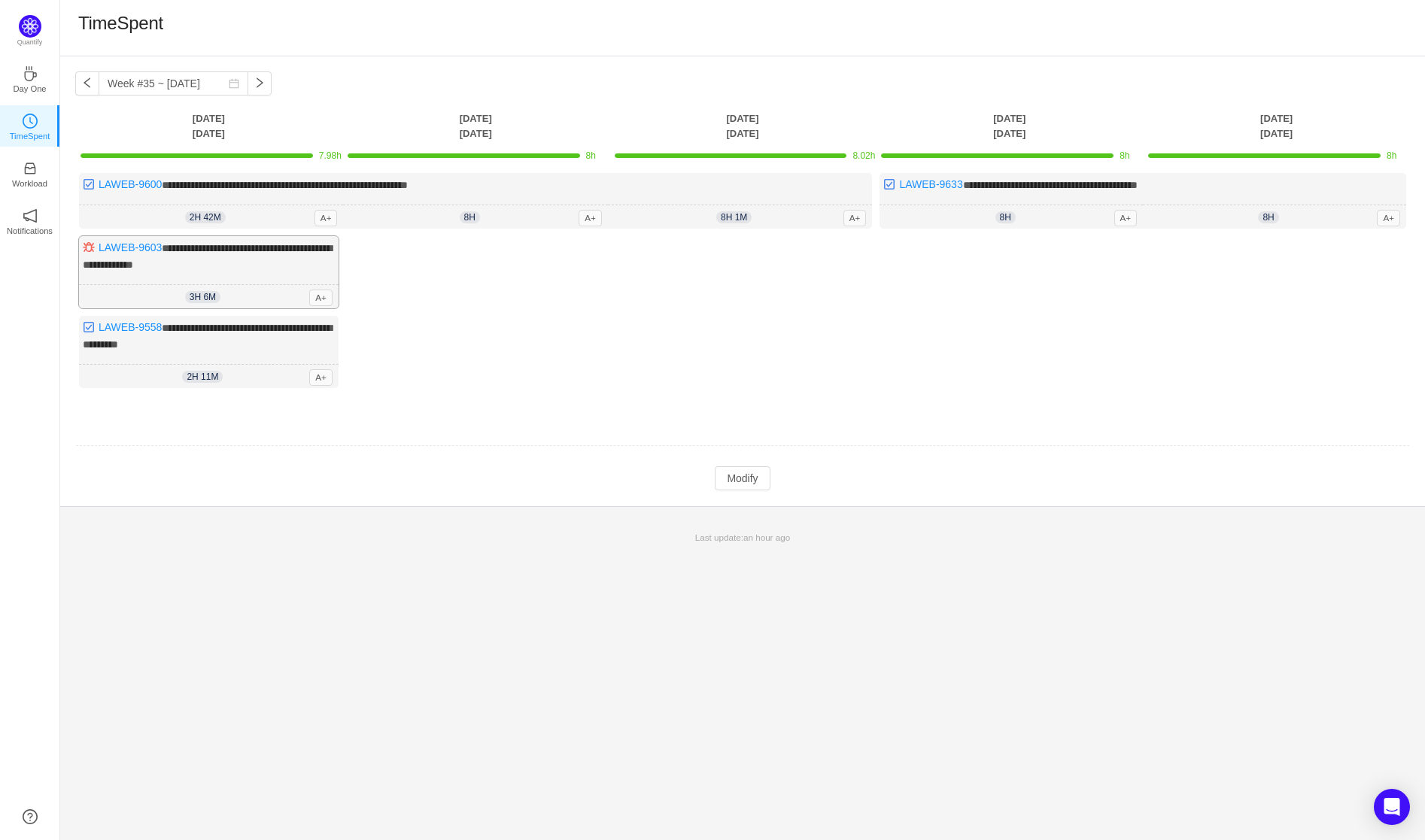
click at [254, 255] on div "**********" at bounding box center [208, 272] width 260 height 72
drag, startPoint x: 219, startPoint y: 266, endPoint x: 96, endPoint y: 241, distance: 125.5
click at [96, 241] on div "**********" at bounding box center [208, 272] width 260 height 72
click at [259, 87] on button "button" at bounding box center [260, 84] width 24 height 24
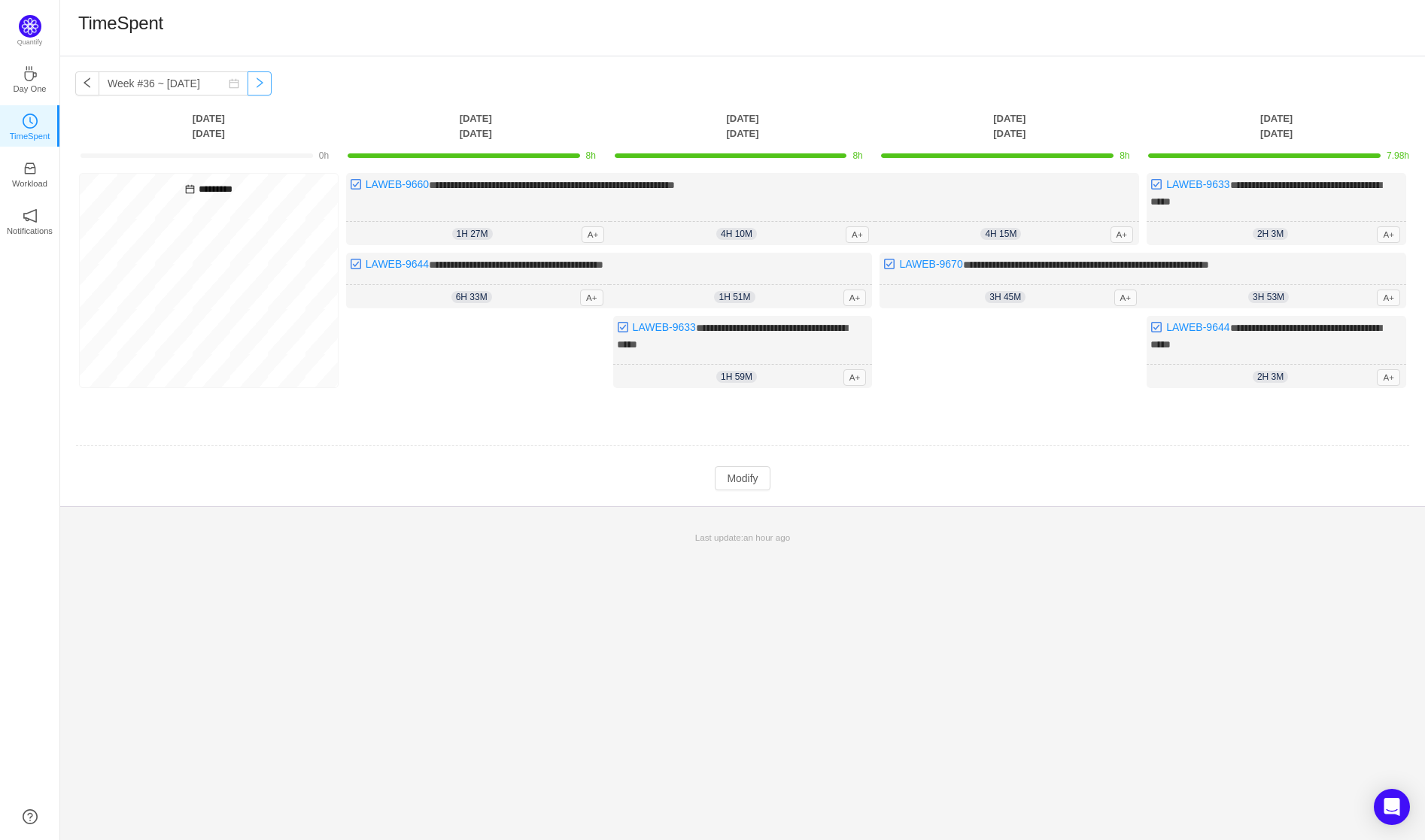
click at [252, 84] on button "button" at bounding box center [260, 84] width 24 height 24
type input "Week #37 ~ [DATE]"
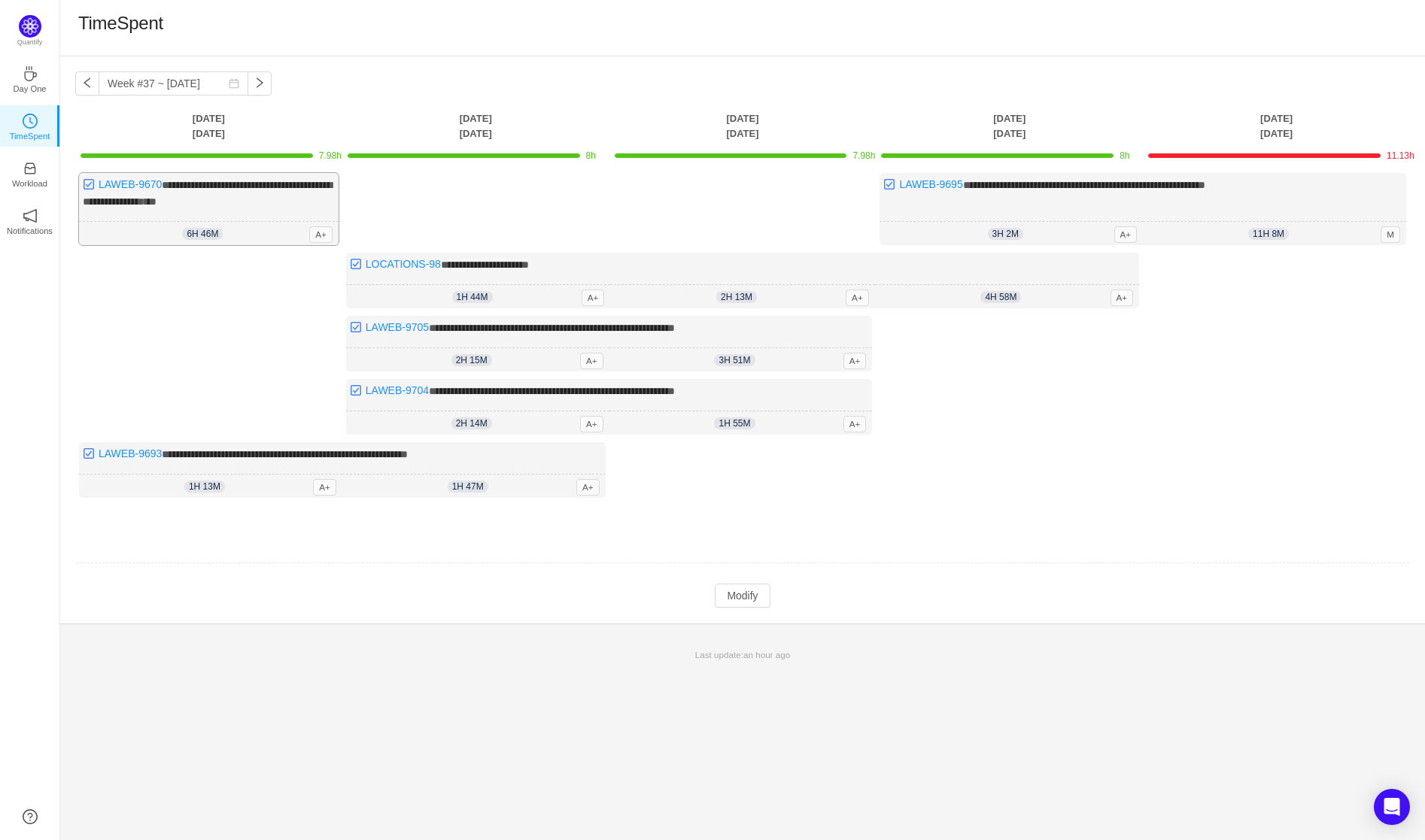
drag, startPoint x: 218, startPoint y: 203, endPoint x: 239, endPoint y: 200, distance: 21.2
click at [218, 203] on div "**********" at bounding box center [208, 209] width 260 height 72
click at [236, 199] on div "**********" at bounding box center [208, 209] width 260 height 72
drag, startPoint x: 229, startPoint y: 200, endPoint x: 96, endPoint y: 178, distance: 134.8
click at [96, 178] on div "**********" at bounding box center [208, 209] width 260 height 72
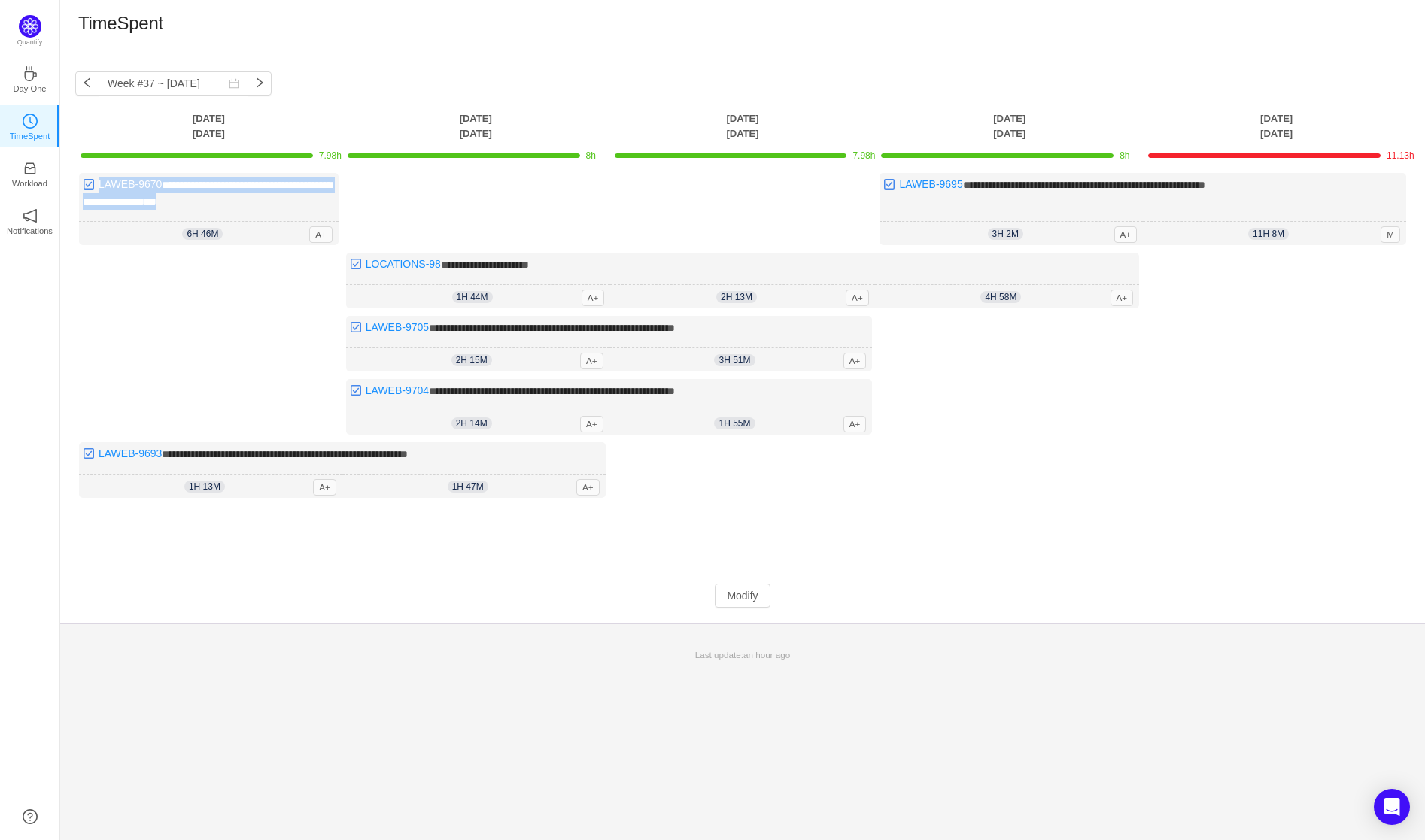
copy div "**********"
